Goal: Task Accomplishment & Management: Manage account settings

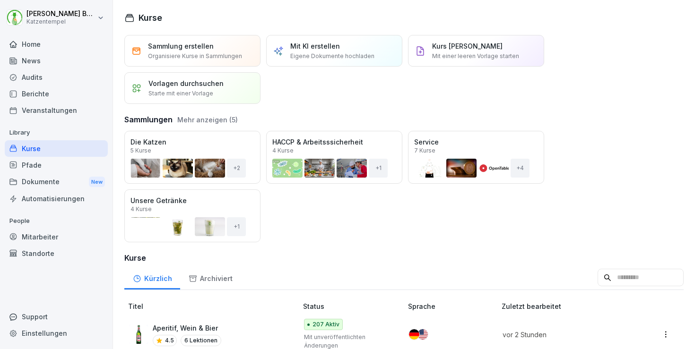
scroll to position [84, 0]
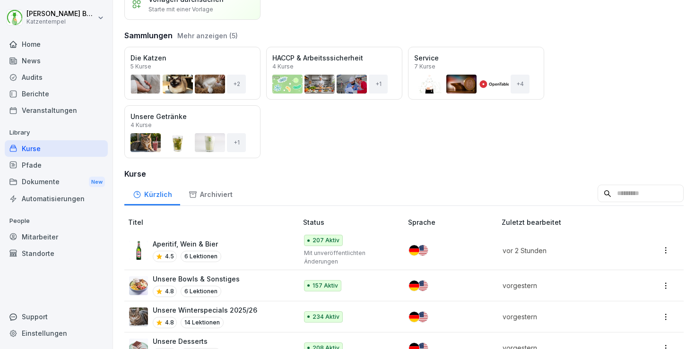
click at [257, 248] on div "Aperitif, Wein & Bier 4.5 6 Lektionen" at bounding box center [208, 250] width 159 height 23
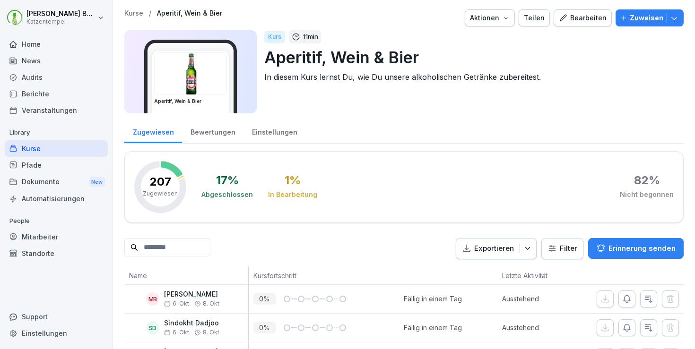
click at [582, 11] on button "Bearbeiten" at bounding box center [583, 17] width 58 height 17
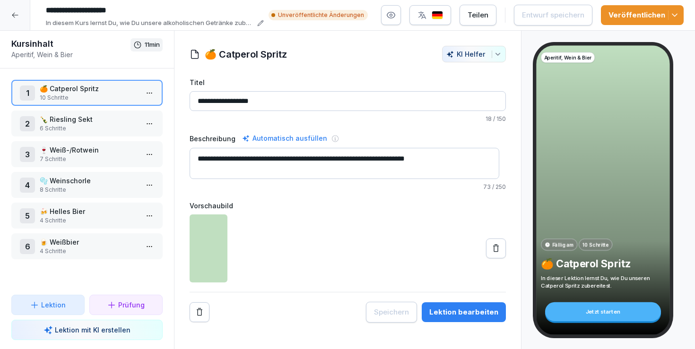
drag, startPoint x: 675, startPoint y: 15, endPoint x: 675, endPoint y: 20, distance: 5.7
click at [675, 15] on icon "button" at bounding box center [674, 14] width 9 height 9
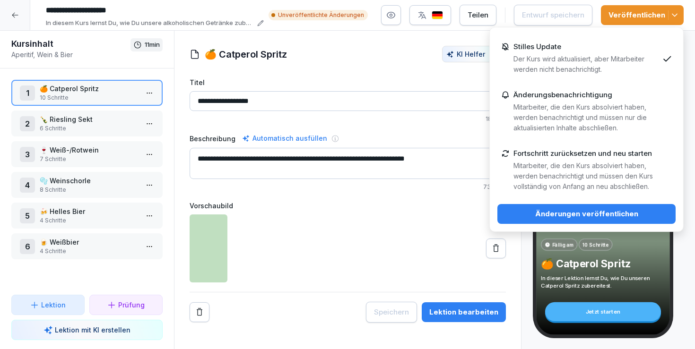
click at [632, 211] on div "Änderungen veröffentlichen" at bounding box center [586, 214] width 163 height 10
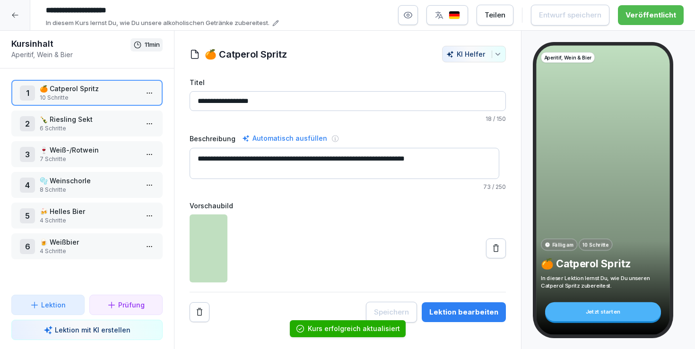
click at [26, 16] on div at bounding box center [15, 15] width 30 height 30
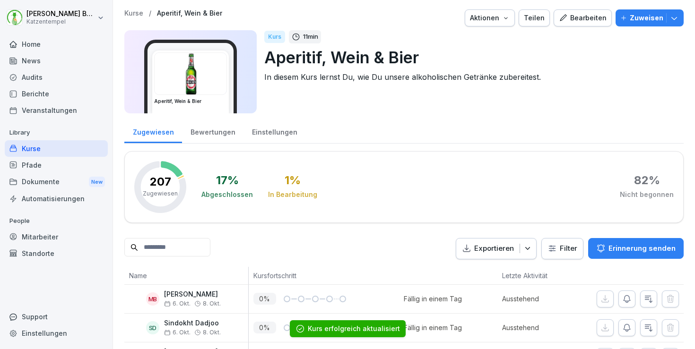
click at [193, 130] on div "Bewertungen" at bounding box center [212, 131] width 61 height 24
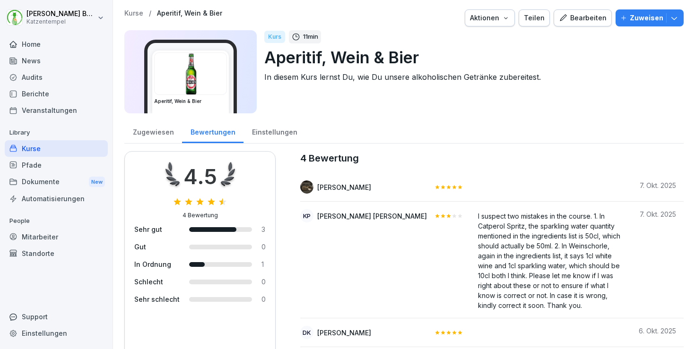
click at [134, 13] on p "Kurse" at bounding box center [133, 13] width 19 height 8
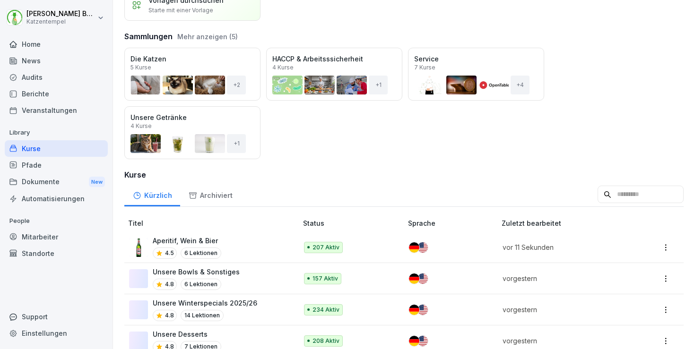
scroll to position [169, 0]
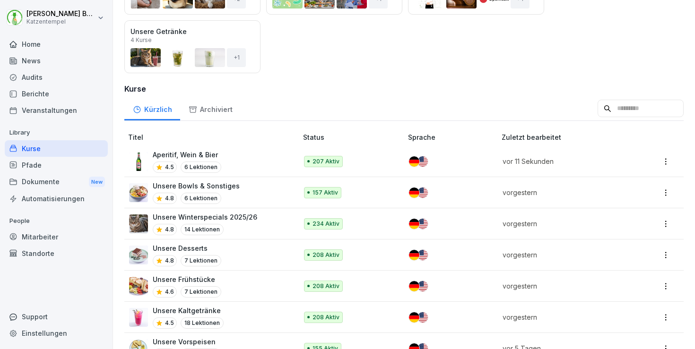
click at [238, 225] on div "4.8 14 Lektionen" at bounding box center [205, 229] width 104 height 11
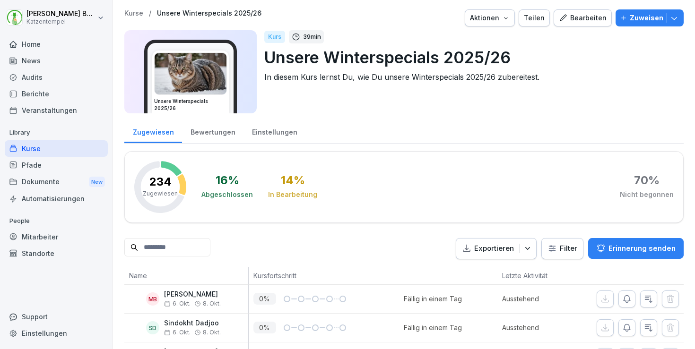
click at [208, 137] on div "Bewertungen" at bounding box center [212, 131] width 61 height 24
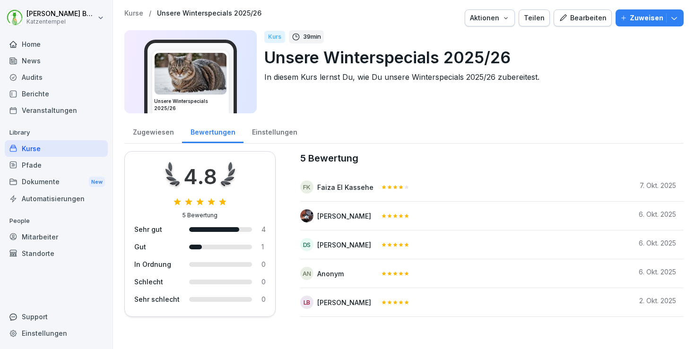
click at [129, 13] on p "Kurse" at bounding box center [133, 13] width 19 height 8
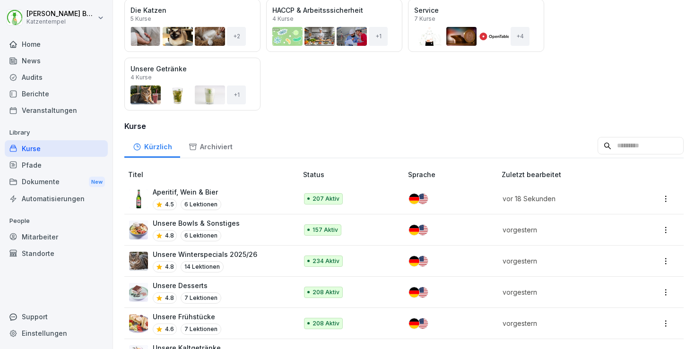
scroll to position [190, 0]
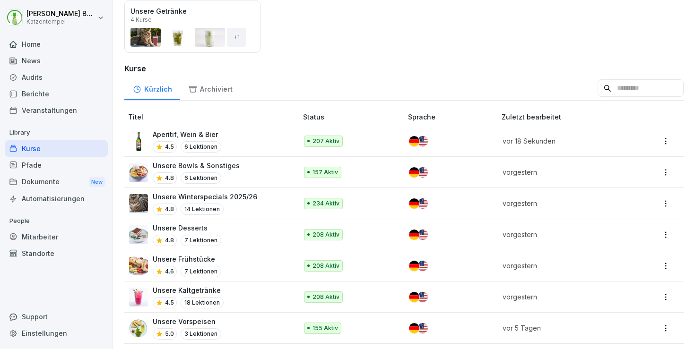
click at [246, 331] on div "Unsere Vorspeisen 5.0 3 Lektionen" at bounding box center [208, 328] width 159 height 23
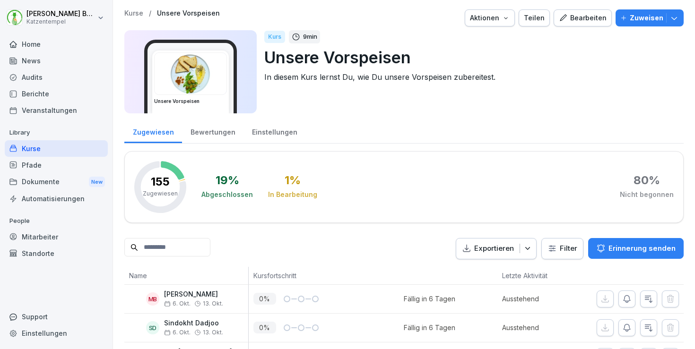
click at [212, 131] on div "Bewertungen" at bounding box center [212, 131] width 61 height 24
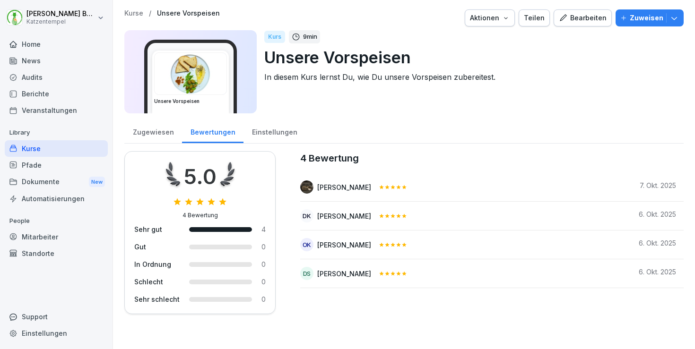
click at [129, 10] on p "Kurse" at bounding box center [133, 13] width 19 height 8
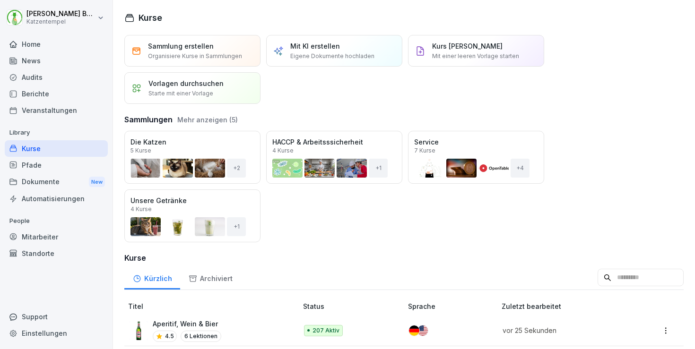
click at [0, 0] on div "Öffnen" at bounding box center [0, 0] width 0 height 0
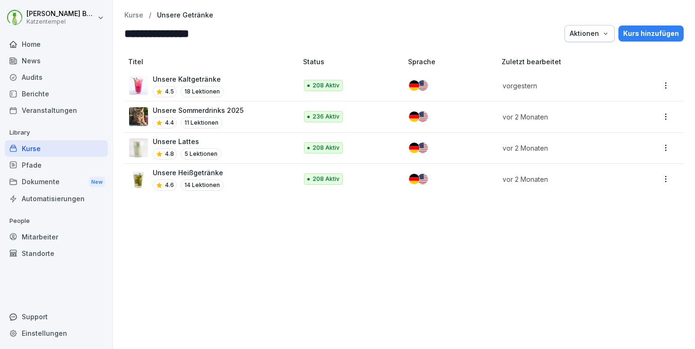
click at [639, 33] on div "Kurs hinzufügen" at bounding box center [651, 33] width 56 height 10
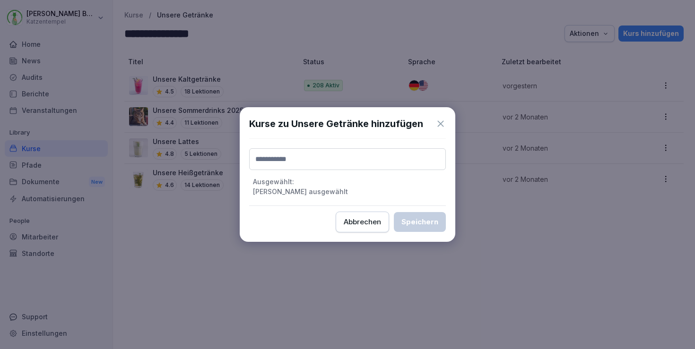
click at [390, 154] on input at bounding box center [347, 159] width 197 height 22
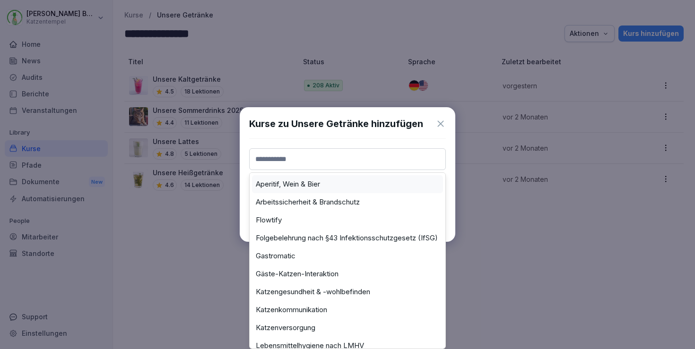
click at [391, 182] on div "Aperitif, Wein & Bier" at bounding box center [347, 184] width 191 height 18
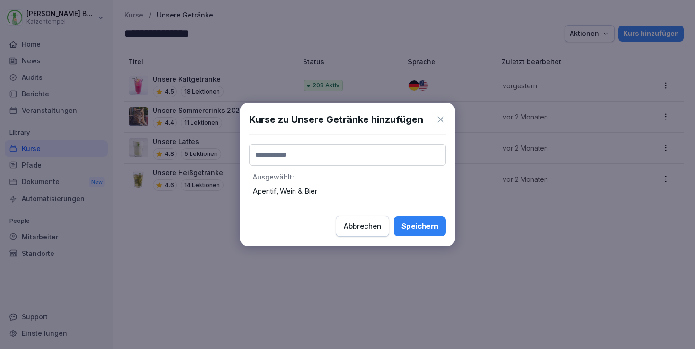
click at [438, 230] on div "Speichern" at bounding box center [419, 226] width 37 height 10
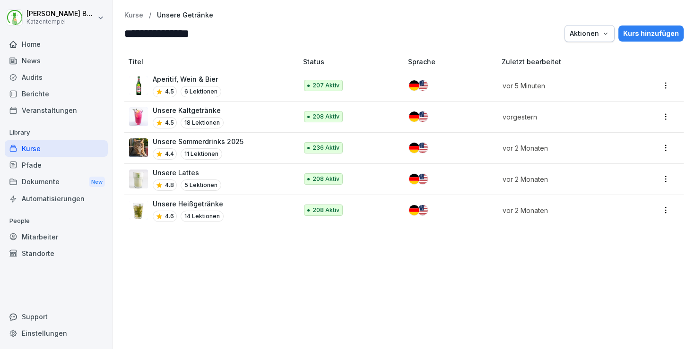
click at [133, 16] on p "Kurse" at bounding box center [133, 15] width 19 height 8
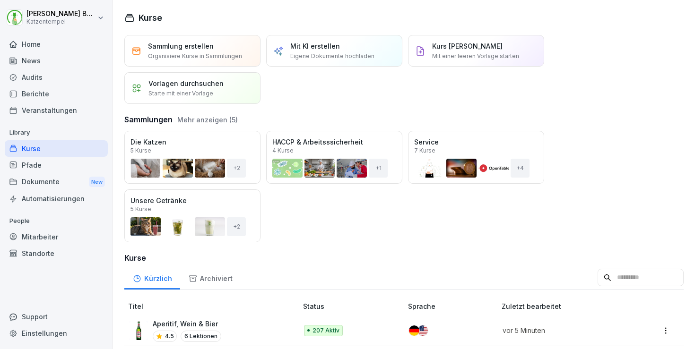
click at [213, 118] on button "Mehr anzeigen (5)" at bounding box center [207, 120] width 61 height 10
click at [0, 0] on div "Öffnen" at bounding box center [0, 0] width 0 height 0
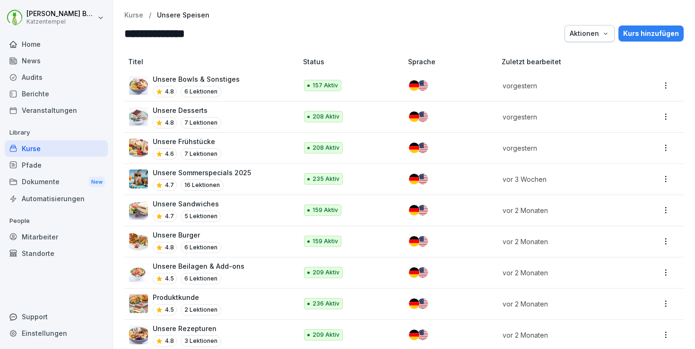
click at [639, 33] on div "Kurs hinzufügen" at bounding box center [651, 33] width 56 height 10
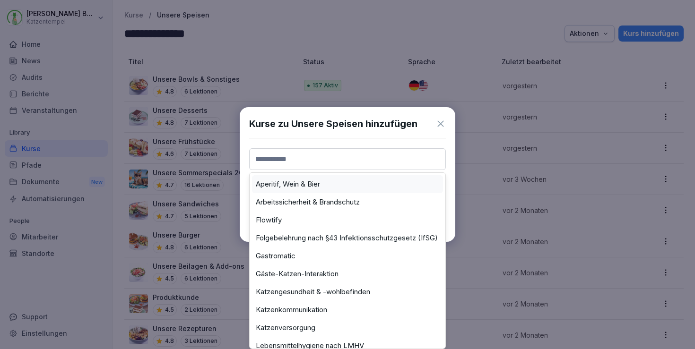
click at [293, 155] on input at bounding box center [347, 159] width 197 height 22
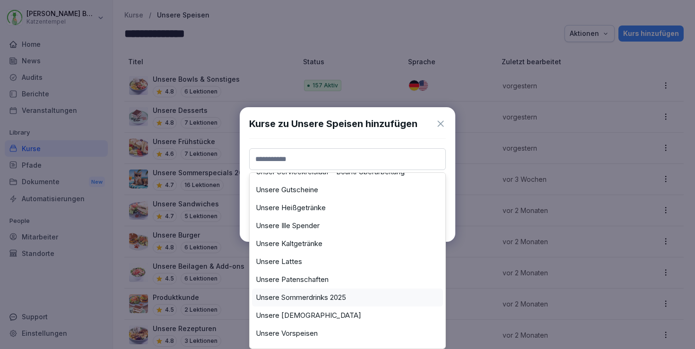
scroll to position [371, 0]
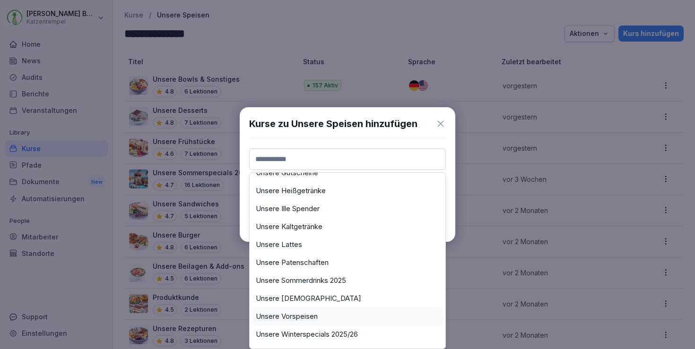
click at [337, 316] on div "Unsere Vorspeisen" at bounding box center [347, 317] width 191 height 18
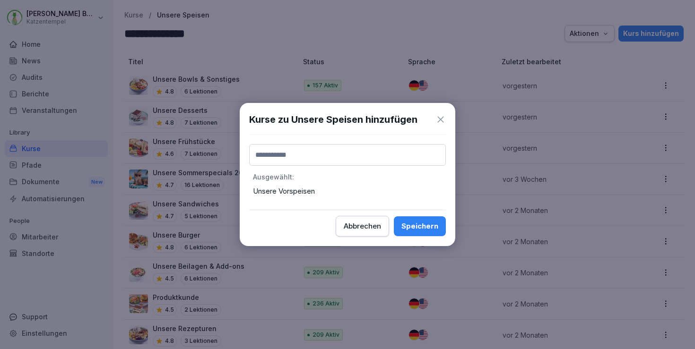
click at [426, 233] on button "Speichern" at bounding box center [420, 226] width 52 height 20
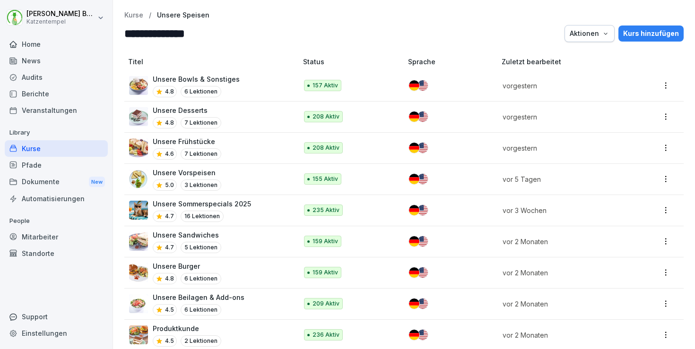
click at [636, 33] on div "Kurs hinzufügen" at bounding box center [651, 33] width 56 height 10
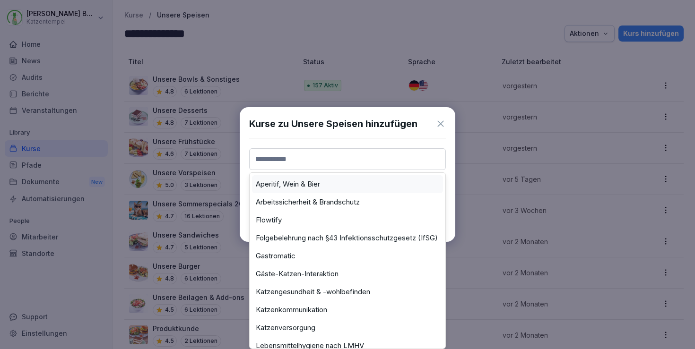
click at [310, 159] on input at bounding box center [347, 159] width 197 height 22
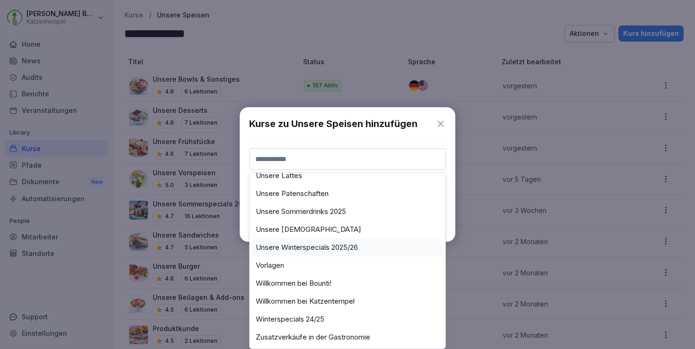
click at [350, 243] on label "Unsere Winterspecials 2025/26" at bounding box center [307, 247] width 102 height 9
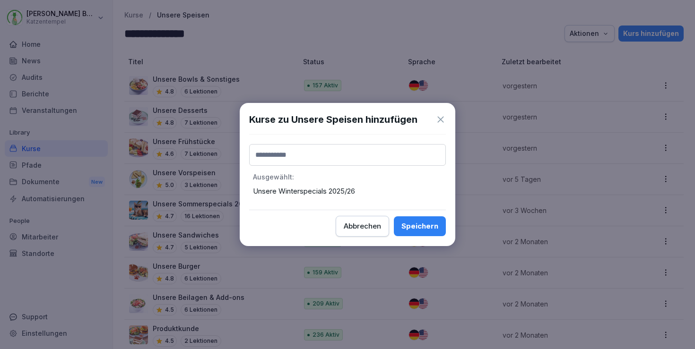
click at [408, 225] on div "Speichern" at bounding box center [419, 226] width 37 height 10
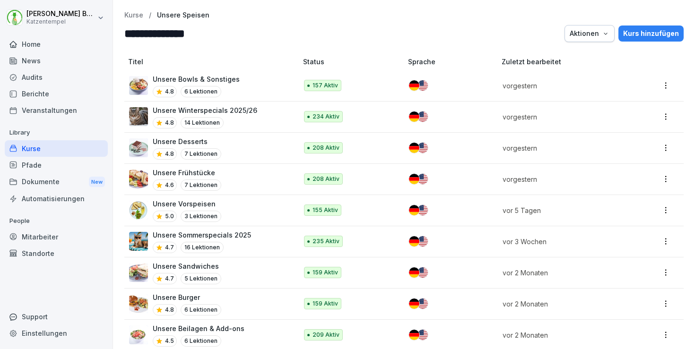
scroll to position [0, 0]
click at [135, 16] on p "Kurse" at bounding box center [133, 15] width 19 height 8
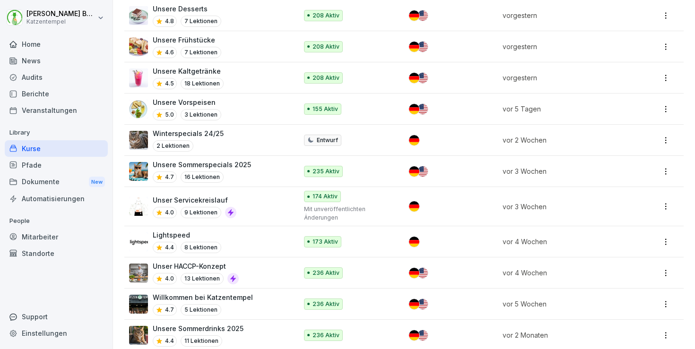
scroll to position [414, 0]
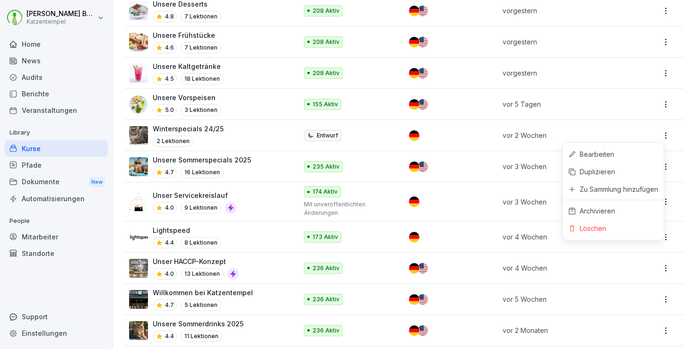
click at [658, 133] on html "Laura Benedix Katzentempel Home News Audits Berichte Veranstaltungen Library Ku…" at bounding box center [347, 174] width 695 height 349
click at [476, 204] on html "Laura Benedix Katzentempel Home News Audits Berichte Veranstaltungen Library Ku…" at bounding box center [347, 174] width 695 height 349
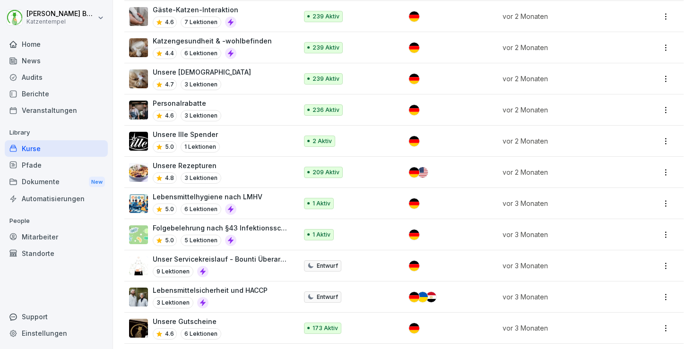
scroll to position [1072, 0]
